Goal: Transaction & Acquisition: Download file/media

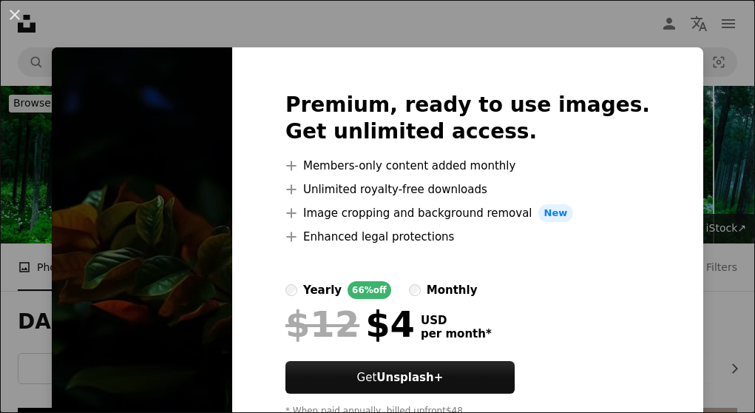
scroll to position [328, 0]
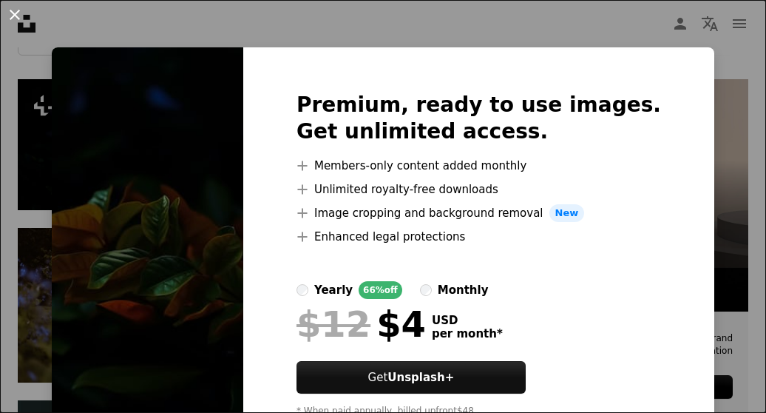
click at [17, 10] on button "An X shape" at bounding box center [15, 15] width 18 height 18
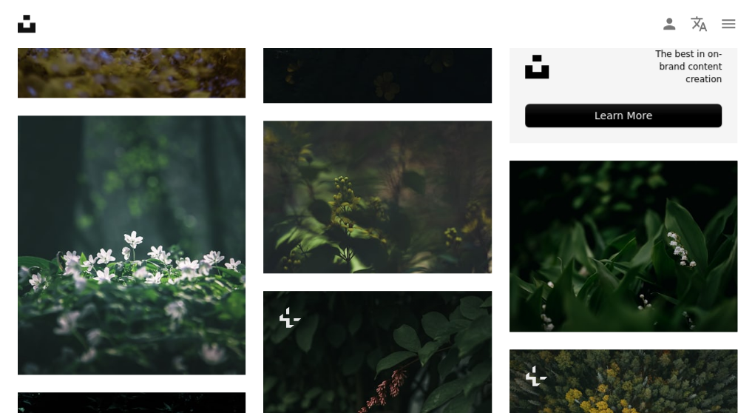
scroll to position [609, 0]
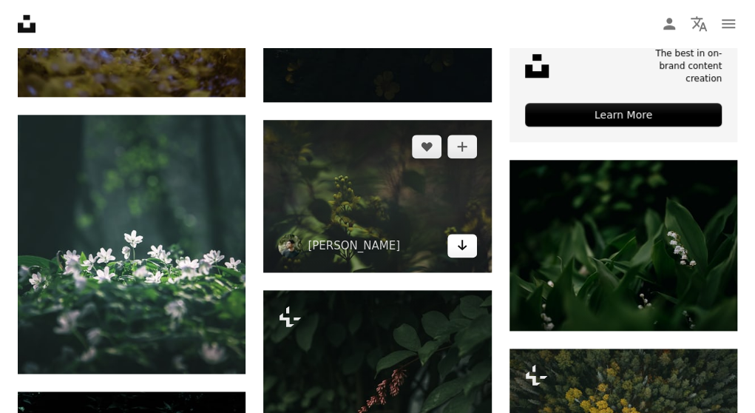
click at [461, 239] on icon "Arrow pointing down" at bounding box center [462, 245] width 12 height 18
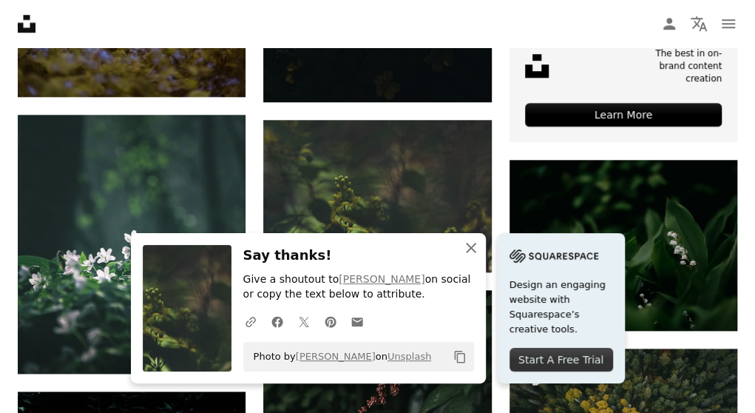
click at [471, 242] on icon "An X shape" at bounding box center [471, 248] width 18 height 18
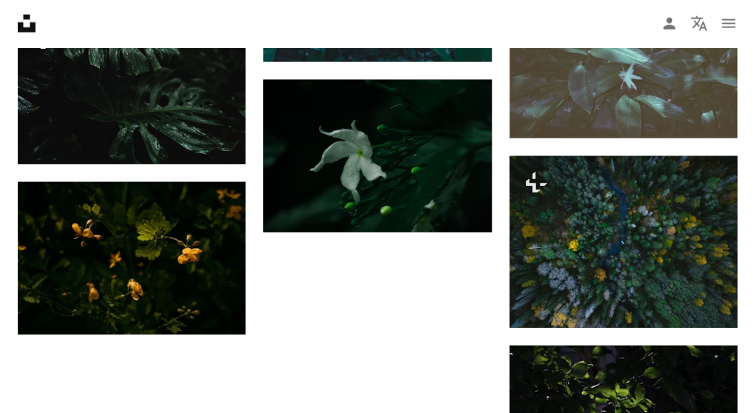
scroll to position [1329, 0]
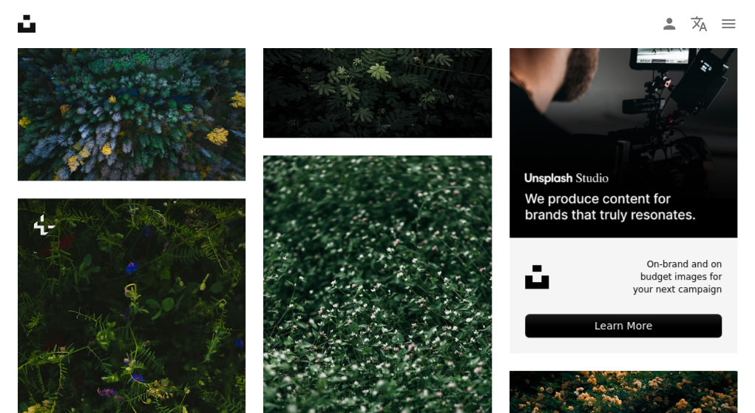
scroll to position [402, 0]
